Goal: Task Accomplishment & Management: Manage account settings

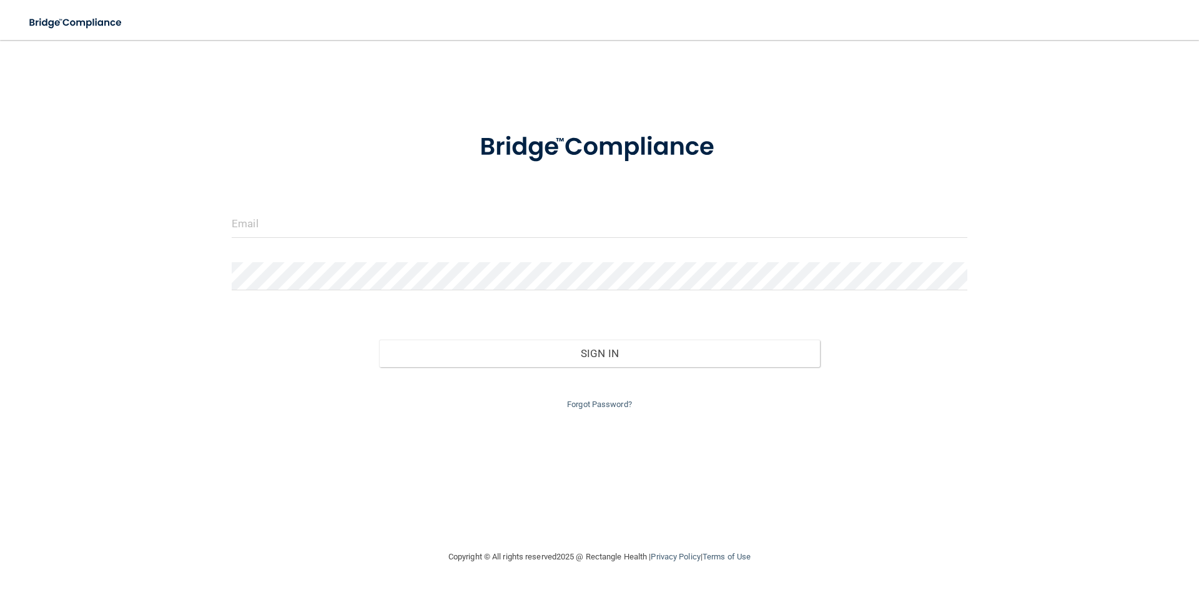
click at [472, 244] on div at bounding box center [599, 228] width 754 height 37
click at [499, 225] on input "email" at bounding box center [600, 224] width 736 height 28
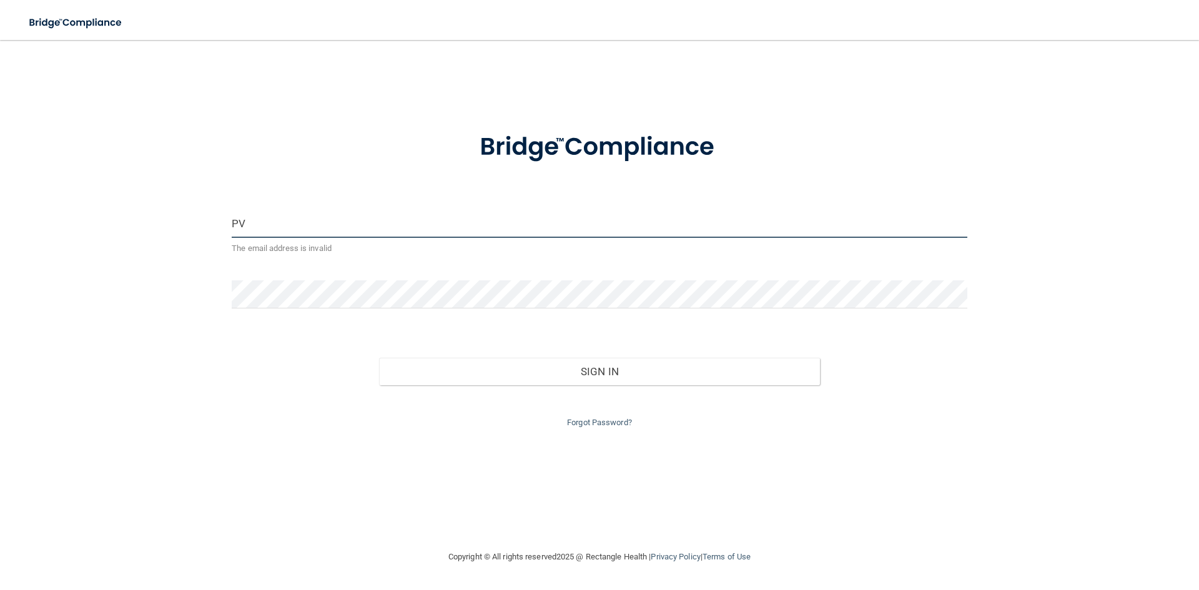
type input "P"
type input "[EMAIL_ADDRESS][DOMAIN_NAME]"
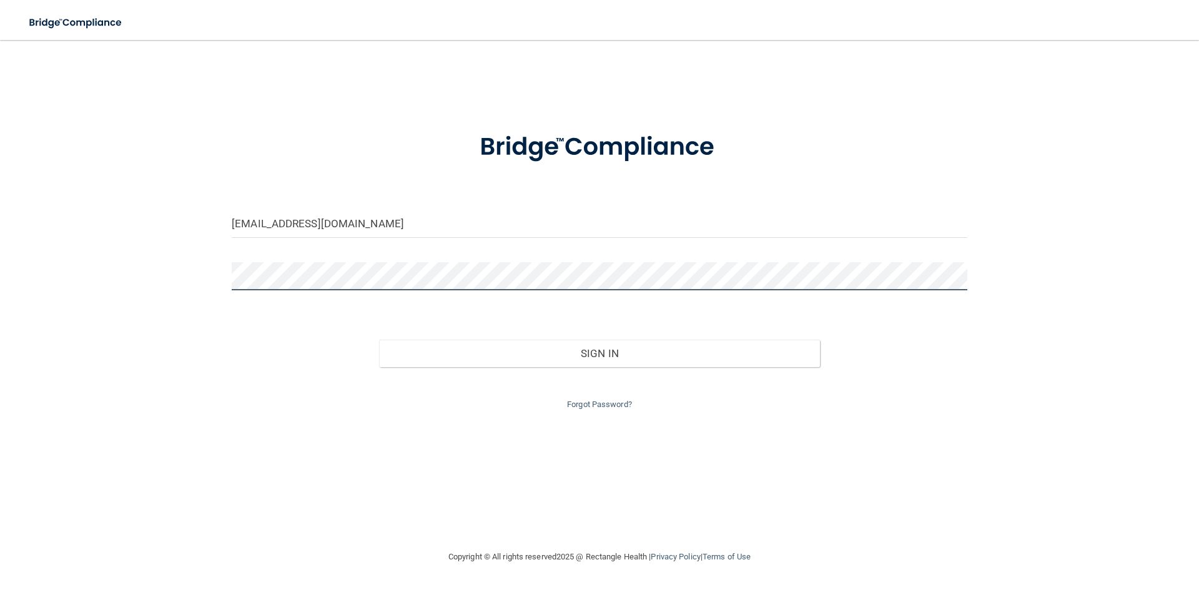
click at [379, 340] on button "Sign In" at bounding box center [599, 353] width 441 height 27
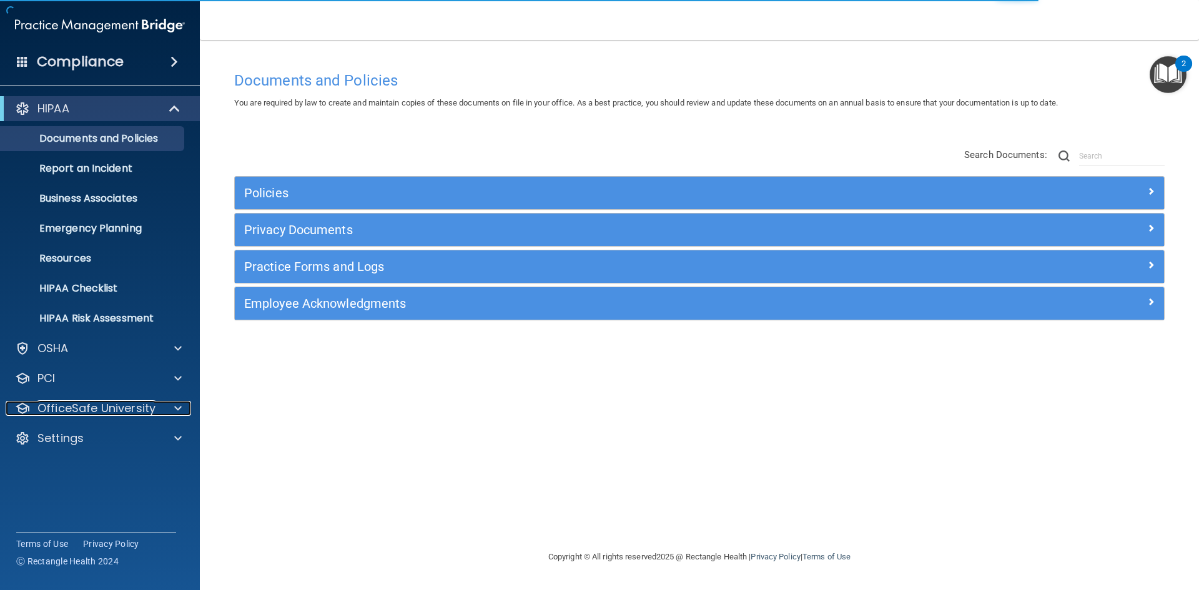
click at [154, 413] on div "OfficeSafe University" at bounding box center [83, 408] width 155 height 15
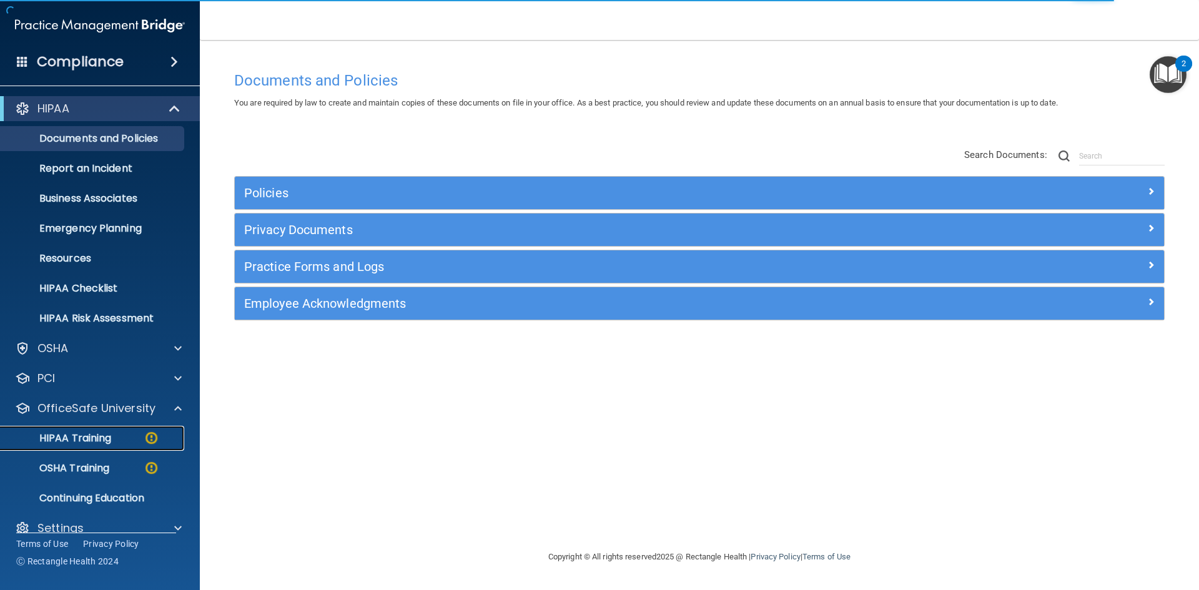
click at [149, 437] on img at bounding box center [152, 438] width 16 height 16
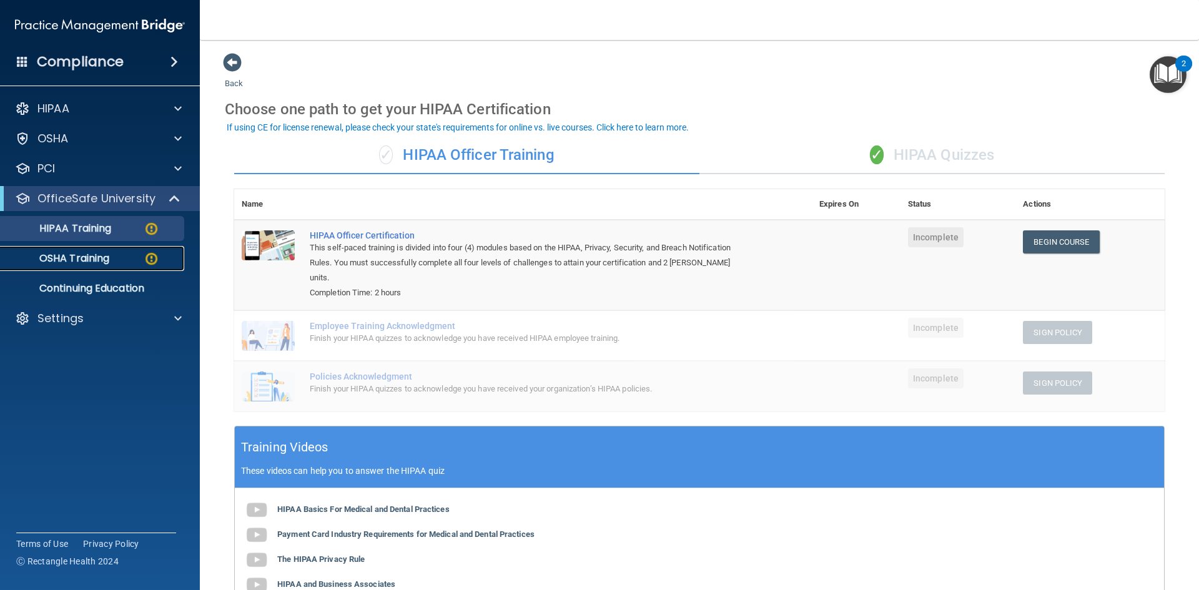
click at [129, 256] on div "OSHA Training" at bounding box center [93, 258] width 170 height 12
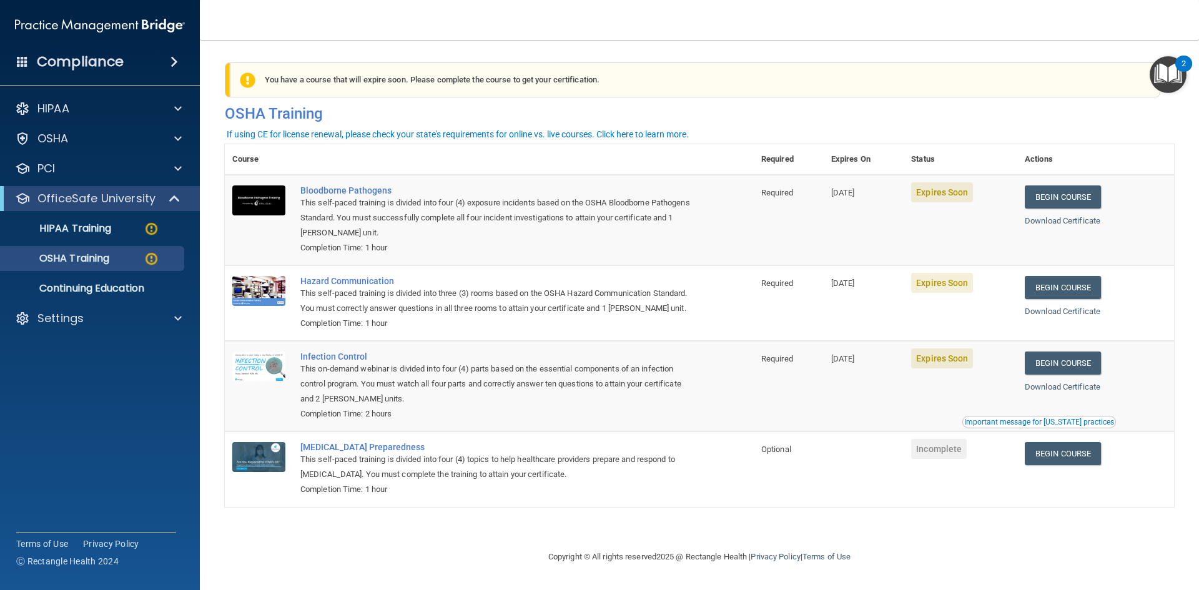
click at [168, 328] on div "Settings" at bounding box center [100, 318] width 200 height 25
click at [184, 317] on div at bounding box center [175, 318] width 31 height 15
click at [87, 376] on p "My Users" at bounding box center [93, 378] width 170 height 12
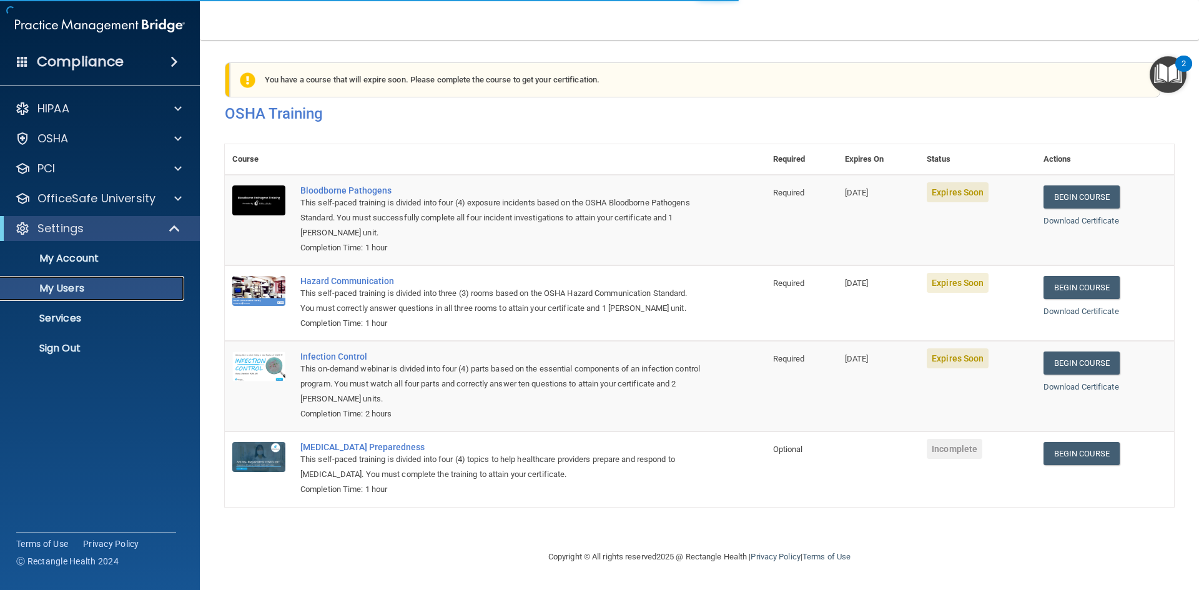
select select "20"
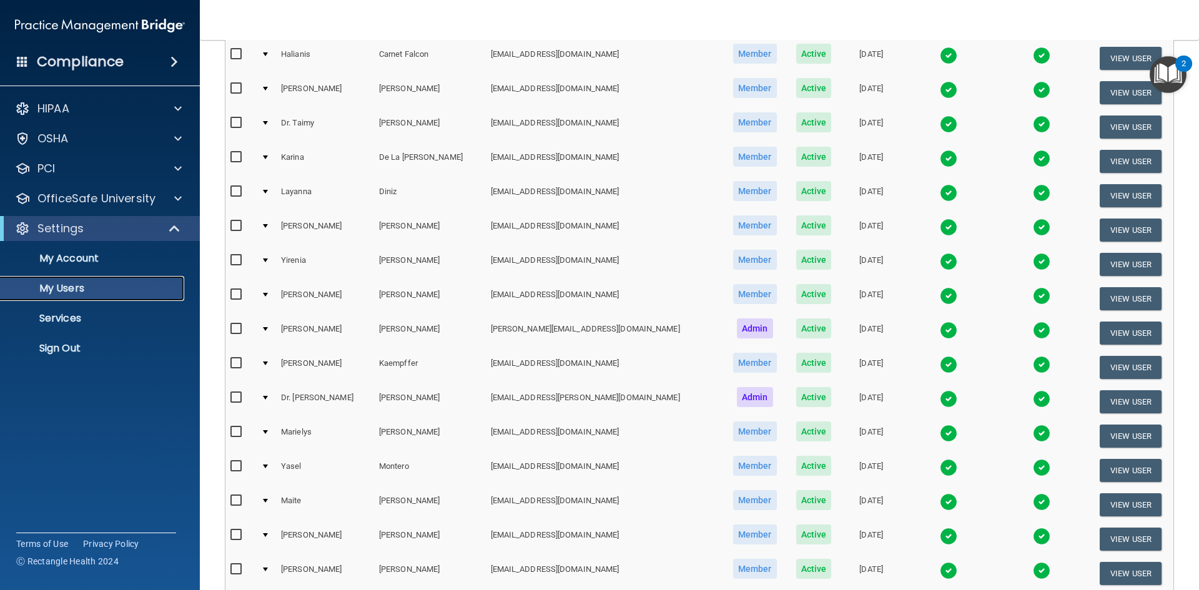
scroll to position [443, 0]
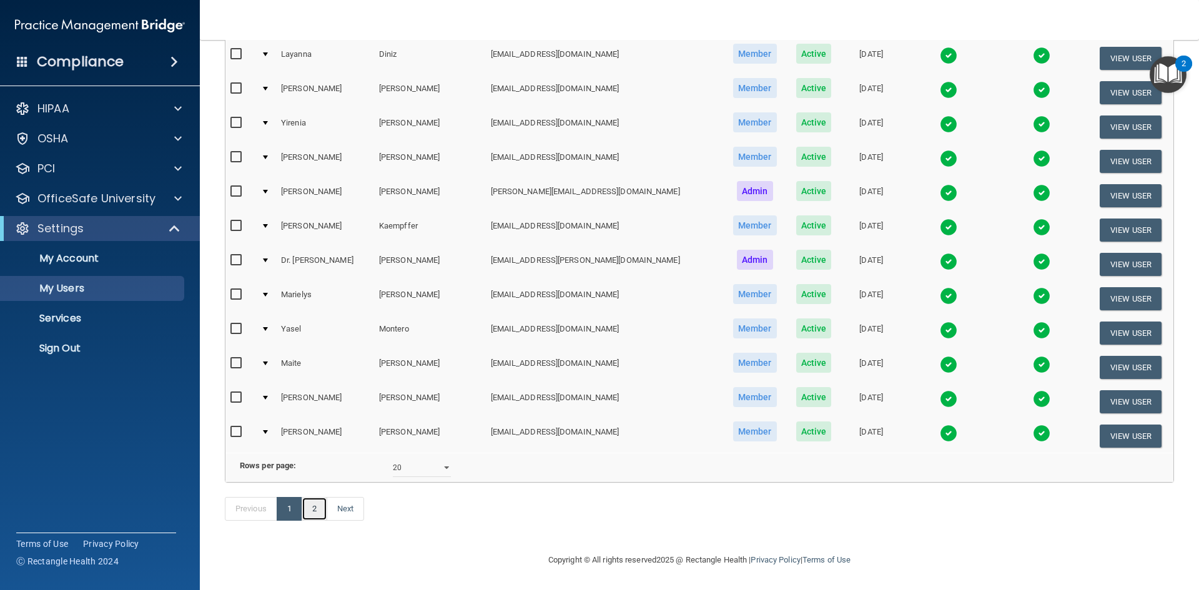
click at [315, 504] on link "2" at bounding box center [315, 509] width 26 height 24
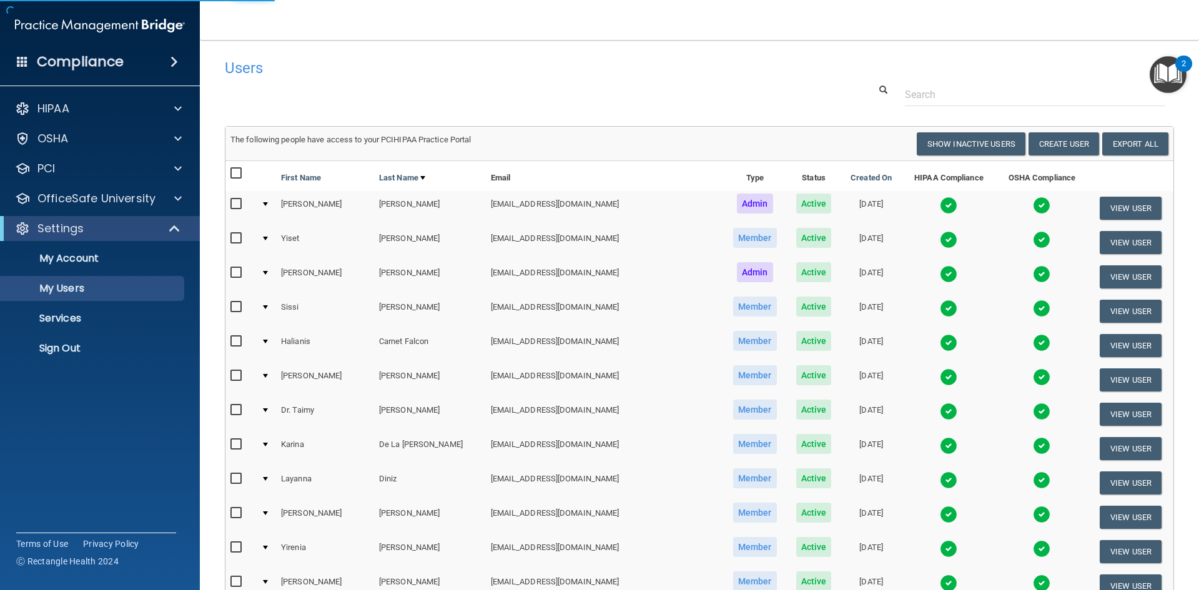
select select "20"
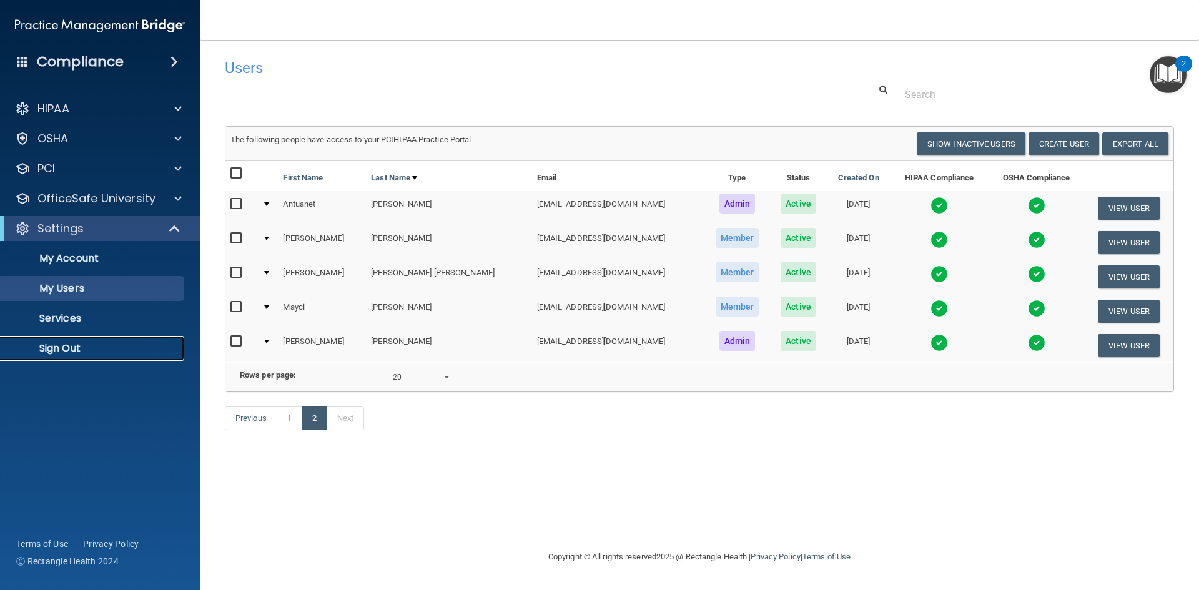
click at [78, 355] on p "Sign Out" at bounding box center [93, 348] width 170 height 12
